Goal: Task Accomplishment & Management: Use online tool/utility

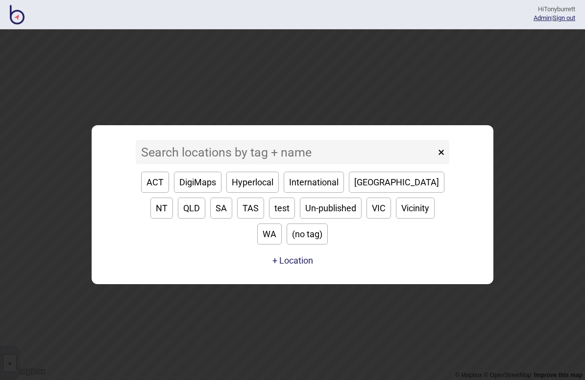
click at [210, 165] on input at bounding box center [286, 152] width 300 height 24
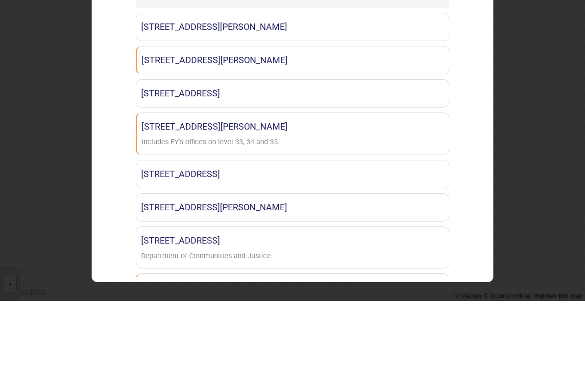
type input "Py"
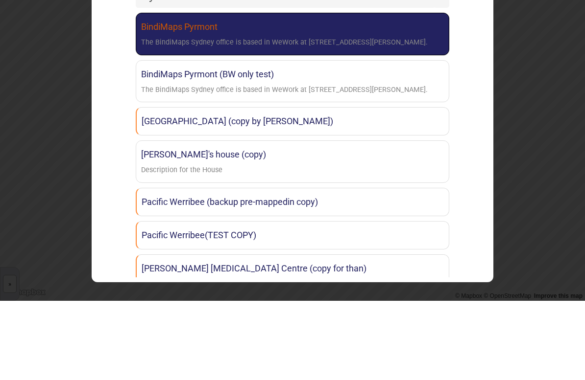
click at [269, 115] on div "The BindiMaps Sydney office is based in WeWork at [STREET_ADDRESS][PERSON_NAME]." at bounding box center [284, 122] width 286 height 14
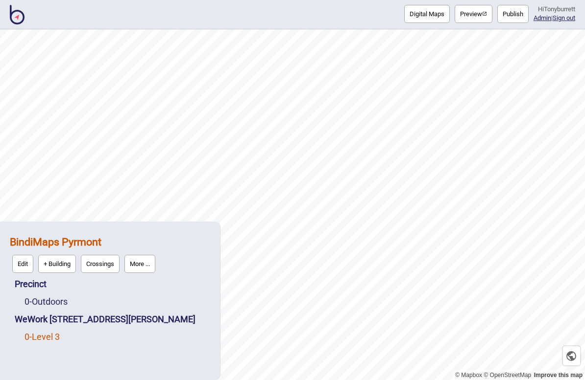
click at [51, 329] on link "0 - Level 3" at bounding box center [41, 337] width 35 height 10
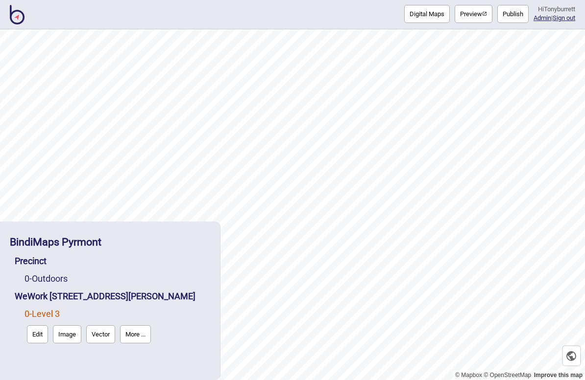
click at [39, 329] on button "Edit" at bounding box center [37, 335] width 21 height 18
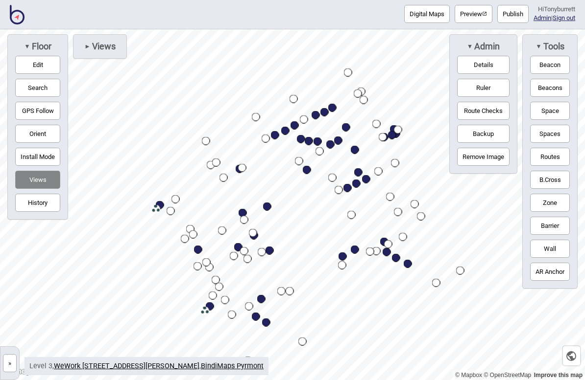
click at [96, 50] on span "Views" at bounding box center [103, 46] width 25 height 11
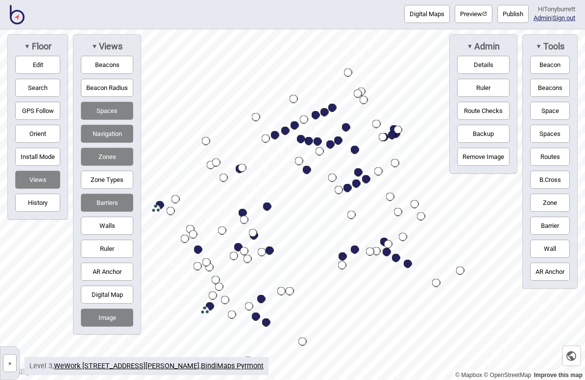
click at [118, 202] on button "Barriers" at bounding box center [107, 203] width 52 height 18
click at [127, 157] on button "Zones" at bounding box center [107, 157] width 52 height 18
click at [126, 134] on button "Navigation" at bounding box center [107, 134] width 52 height 18
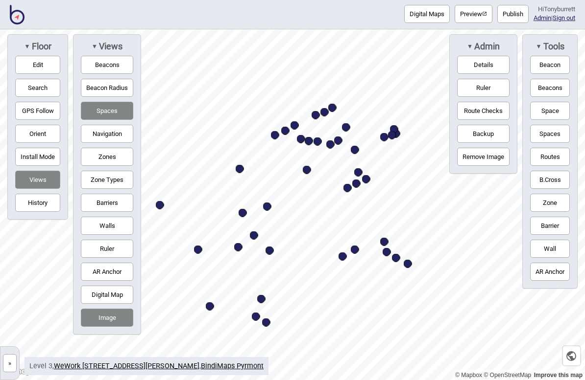
click at [118, 120] on button "Spaces" at bounding box center [107, 111] width 52 height 18
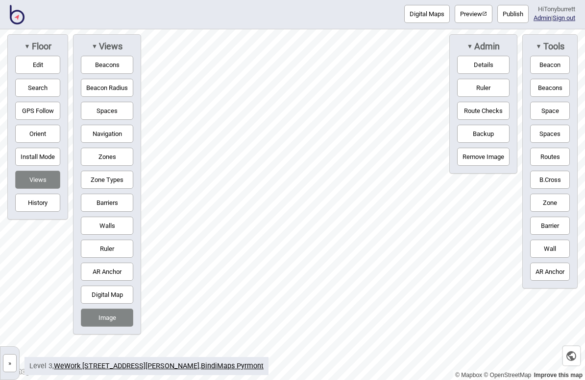
click at [91, 300] on button "Digital Map" at bounding box center [107, 295] width 52 height 18
click at [97, 327] on button "Image" at bounding box center [107, 318] width 52 height 18
click at [96, 301] on button "Digital Map" at bounding box center [107, 295] width 52 height 18
click at [101, 320] on button "Image" at bounding box center [107, 318] width 52 height 18
click at [371, 4] on div "Digital Maps Preview Publish Hi Tonyburrett Admin | Sign out" at bounding box center [292, 14] width 585 height 29
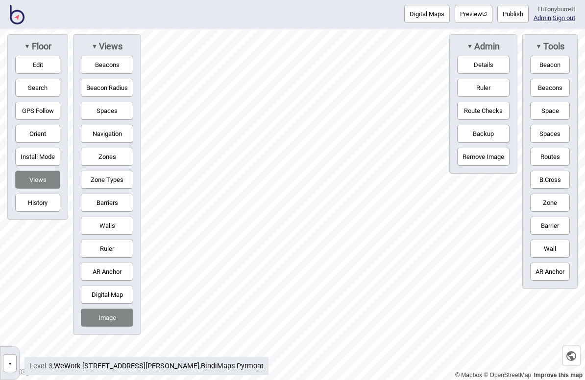
click at [301, 2] on div "Digital Maps Preview Publish Hi Tonyburrett Admin | Sign out" at bounding box center [292, 14] width 585 height 29
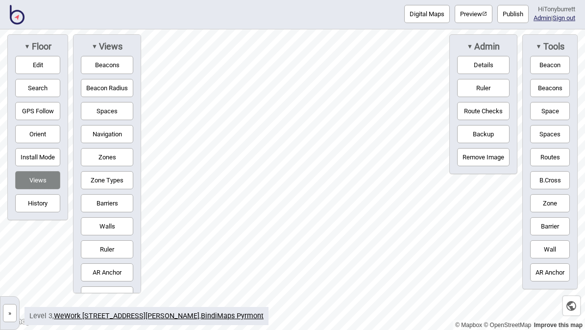
click at [8, 313] on button "»" at bounding box center [10, 313] width 14 height 18
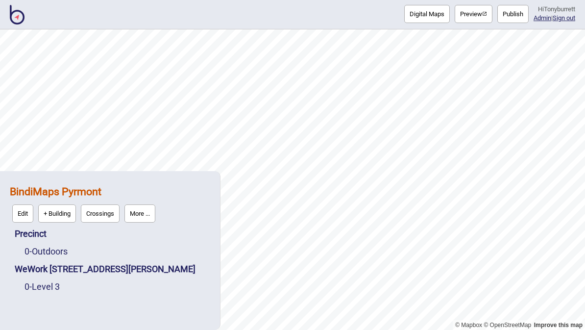
click at [143, 218] on button "More ..." at bounding box center [139, 213] width 31 height 18
click at [144, 209] on button "More ..." at bounding box center [139, 213] width 31 height 18
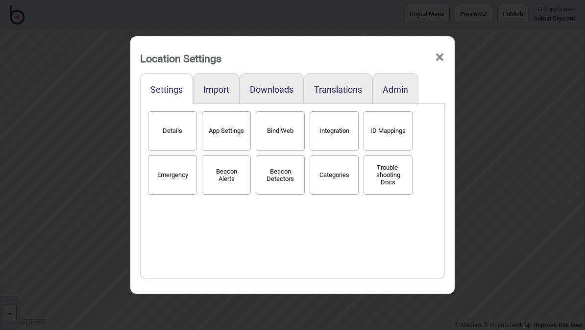
click at [292, 118] on button "BindiWeb" at bounding box center [280, 130] width 49 height 39
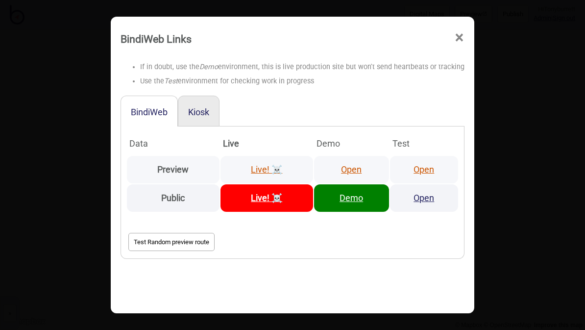
click at [355, 164] on link "Open" at bounding box center [351, 169] width 21 height 10
